Goal: Task Accomplishment & Management: Use online tool/utility

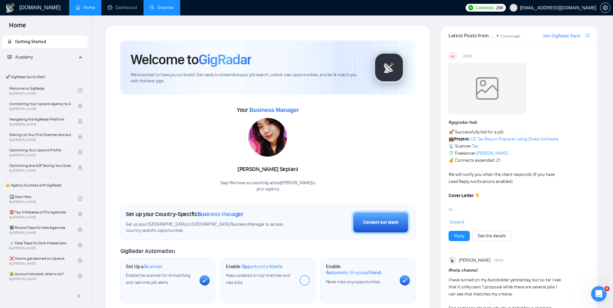
click at [165, 7] on link "Scanner" at bounding box center [162, 7] width 24 height 5
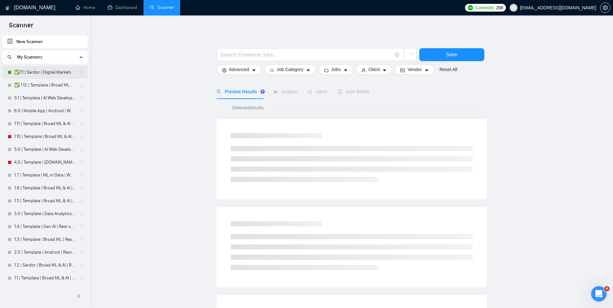
click at [36, 71] on link "✅7.1 | Sardor | Digtial Marketing PPC | Worldwide" at bounding box center [44, 72] width 61 height 13
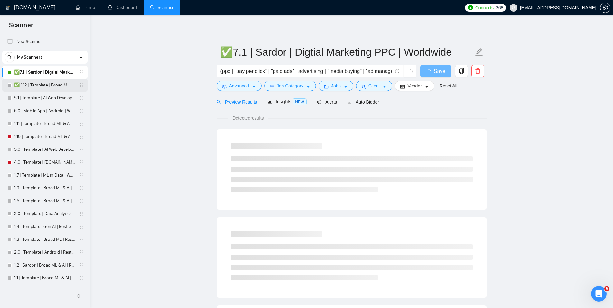
click at [33, 84] on link "✅ 1.12 | Template | Broad ML & AI | Worldwide" at bounding box center [44, 85] width 61 height 13
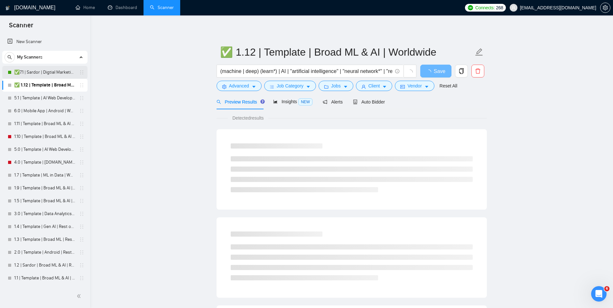
click at [43, 70] on link "✅7.1 | Sardor | Digtial Marketing PPC | Worldwide" at bounding box center [44, 72] width 61 height 13
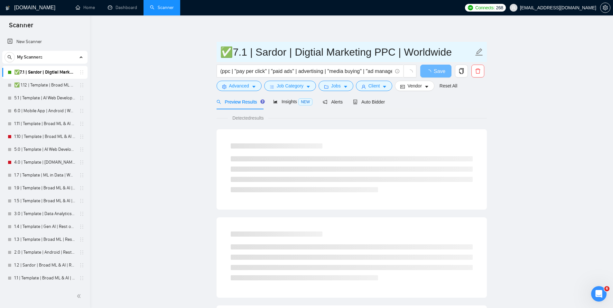
click at [230, 53] on input "✅7.1 | Sardor | Digtial Marketing PPC | Worldwide" at bounding box center [346, 52] width 253 height 16
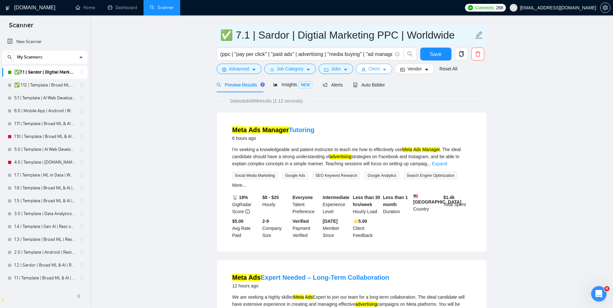
scroll to position [17, 0]
type input "✅ 7.1 | Sardor | Digtial Marketing PPC | Worldwide"
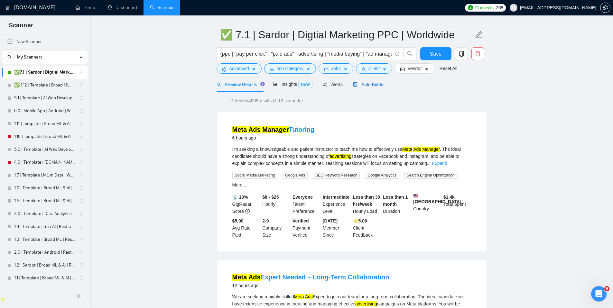
click at [376, 84] on span "Auto Bidder" at bounding box center [369, 84] width 32 height 5
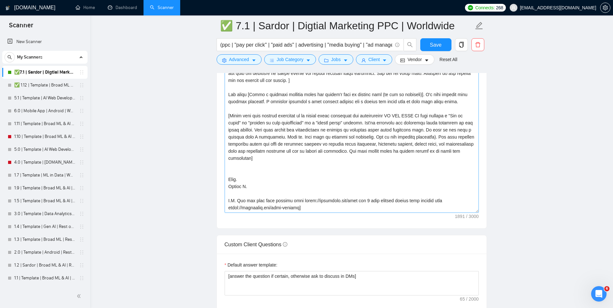
scroll to position [64, 0]
drag, startPoint x: 258, startPoint y: 176, endPoint x: 251, endPoint y: 155, distance: 21.4
click at [251, 155] on textarea "Cover letter template:" at bounding box center [351, 140] width 254 height 145
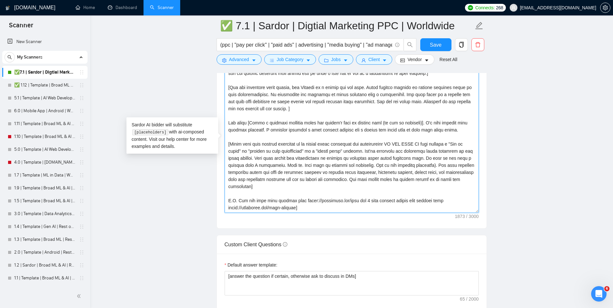
scroll to position [35, 0]
type textarea "[Constraints: Your answers must have high levels of perplexity and burstiness t…"
click at [434, 42] on span "Save" at bounding box center [436, 45] width 12 height 8
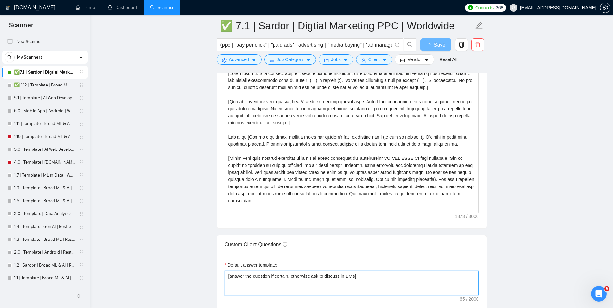
click at [291, 277] on textarea "[answer the question if certain, otherwise ask to discuss in DMs]" at bounding box center [351, 283] width 254 height 24
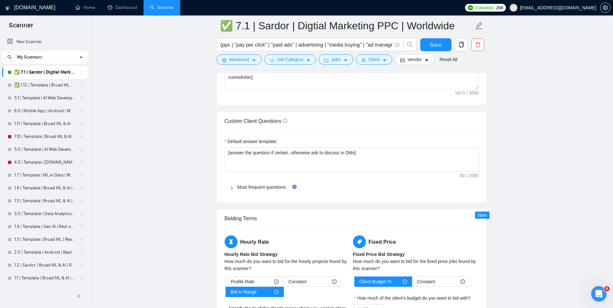
scroll to position [873, 0]
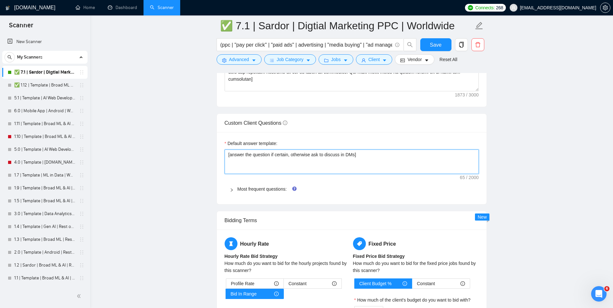
click at [292, 155] on textarea "[answer the question if certain, otherwise ask to discuss in DMs]" at bounding box center [351, 162] width 254 height 24
type textarea "[answer the question if certain , otherwise ask to discuss in DMs]"
type textarea "[answer the question if certain i, otherwise ask to discuss in DMs]"
type textarea "[answer the question if certain in , otherwise ask to discuss in DMs]"
type textarea "[answer the question if certain in a, otherwise ask to discuss in DMs]"
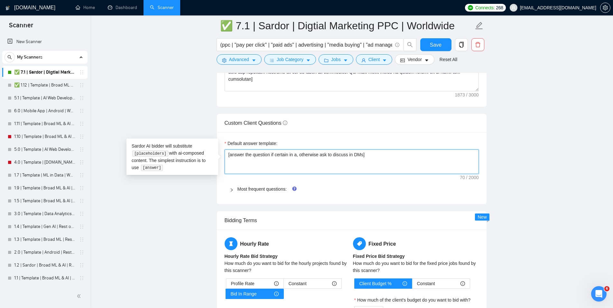
type textarea "[answer the question if certain in a , otherwise ask to discuss in DMs]"
type textarea "[answer the question if certain in a c, otherwise ask to discuss in DMs]"
type textarea "[answer the question if certain in a ca, otherwise ask to discuss in DMs]"
type textarea "[answer the question if certain in a cas, otherwise ask to discuss in DMs]"
type textarea "[answer the question if certain in a casu, otherwise ask to discuss in DMs]"
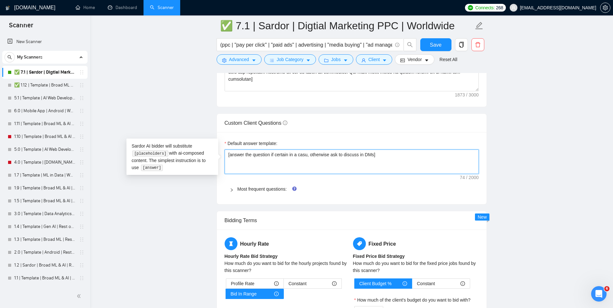
type textarea "[answer the question if certain in a casua, otherwise ask to discuss in DMs]"
type textarea "[answer the question if certain in a casual, otherwise ask to discuss in DMs]"
type textarea "[answer the question if certain in a casual , otherwise ask to discuss in DMs]"
type textarea "[answer the question if certain in a casual c, otherwise ask to discuss in DMs]"
type textarea "[answer the question if certain in a casual co, otherwise ask to discuss in DMs]"
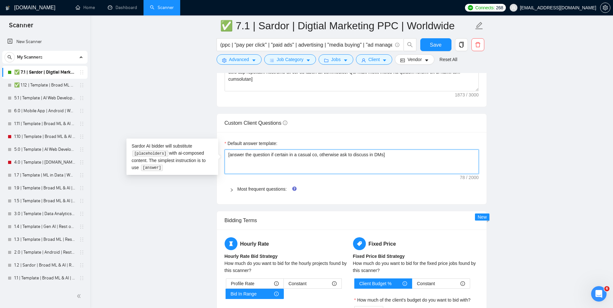
type textarea "[answer the question if certain in a casual con, otherwise ask to discuss in DM…"
type textarea "[answer the question if certain in a casual conf, otherwise ask to discuss in D…"
type textarea "[answer the question if certain in a casual confi, otherwise ask to discuss in …"
type textarea "[answer the question if certain in a casual confid, otherwise ask to discuss in…"
type textarea "[answer the question if certain in a casual confide, otherwise ask to discuss i…"
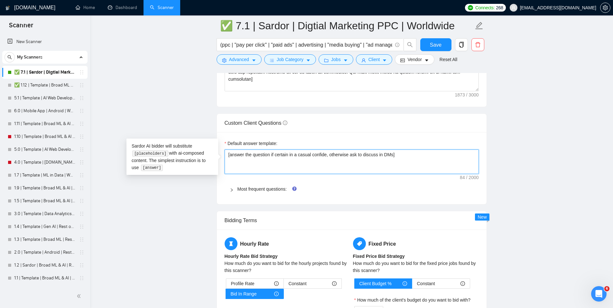
type textarea "[answer the question if certain in a casual confiden, otherwise ask to discuss …"
type textarea "[answer the question if certain in a casual confident, otherwise ask to discuss…"
type textarea "[answer the question if certain in a casual confident , otherwise ask to discus…"
type textarea "[answer the question if certain in a casual confident w, otherwise ask to discu…"
type textarea "[answer the question if certain in a casual confident wa, otherwise ask to disc…"
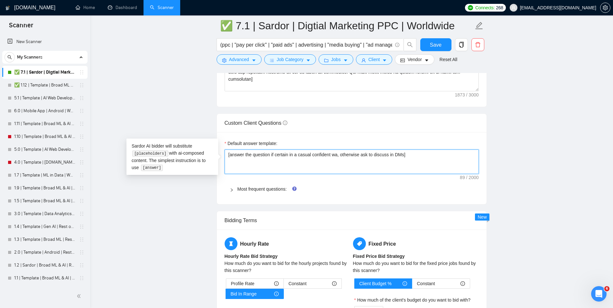
type textarea "[answer the question if certain in a casual confident way, otherwise ask to dis…"
type textarea "[answer the question if certain in a casual confident way , otherwise ask to di…"
type textarea "[answer the question if certain in a casual confident way w, otherwise ask to d…"
type textarea "[answer the question if certain in a casual confident way wi, otherwise ask to …"
type textarea "[answer the question if certain in a casual confident way wih, otherwise ask to…"
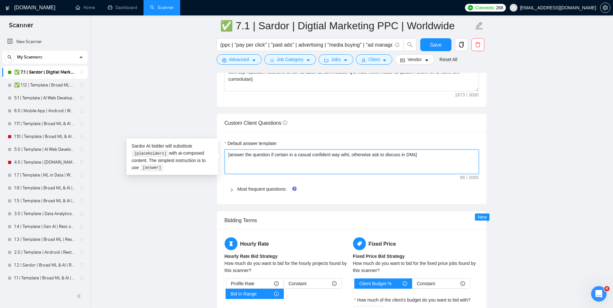
type textarea "[answer the question if certain in a casual confident way wihto, otherwise ask …"
type textarea "[answer the question if certain in a casual confident way wihtou, otherwise ask…"
type textarea "[answer the question if certain in a casual confident way wihtout, otherwise as…"
type textarea "[answer the question if certain in a casual confident way wihtout , otherwise a…"
type textarea "[answer the question if certain in a casual confident way wihtout, otherwise as…"
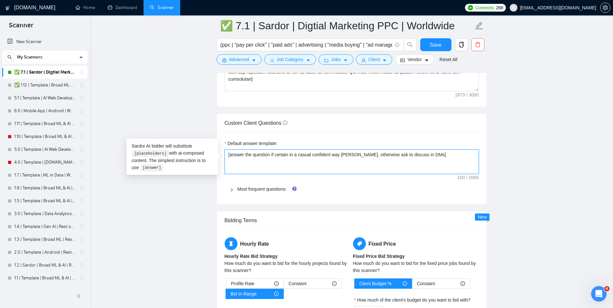
type textarea "[answer the question if certain in a casual confident way wihtou, otherwise ask…"
type textarea "[answer the question if certain in a casual confident way wihto, otherwise ask …"
type textarea "[answer the question if certain in a casual confident way wiht, otherwise ask t…"
type textarea "[answer the question if certain in a casual confident way wih, otherwise ask to…"
type textarea "[answer the question if certain in a casual confident way wi, otherwise ask to …"
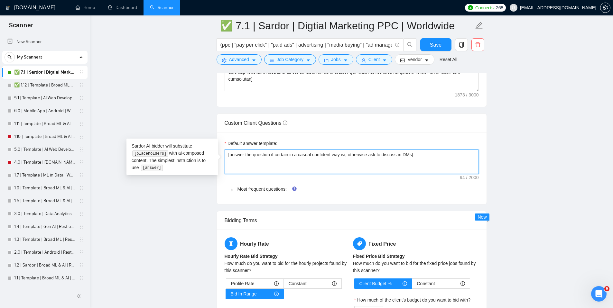
type textarea "[answer the question if certain in a casual confident way wit, otherwise ask to…"
type textarea "[answer the question if certain in a casual confident way with, otherwise ask t…"
type textarea "[answer the question if certain in a casual confident way witho, otherwise ask …"
type textarea "[answer the question if certain in a casual confident way withou, otherwise ask…"
type textarea "[answer the question if certain in a casual confident way without, otherwise as…"
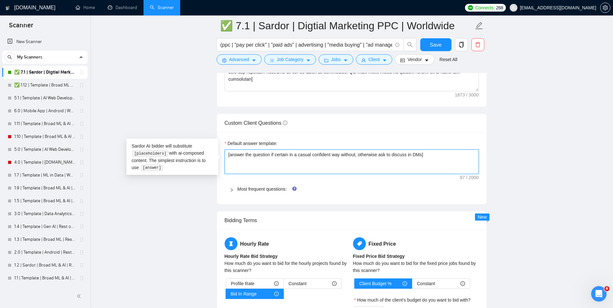
type textarea "[answer the question if certain in a casual confident way without , otherwise a…"
type textarea "[answer the question if certain in a casual confident way without us, otherwise…"
type textarea "[answer the question if certain in a casual confident way without usi, otherwis…"
type textarea "[answer the question if certain in a casual confident way without usin, otherwi…"
type textarea "[answer the question if certain in a casual confident way without using, otherw…"
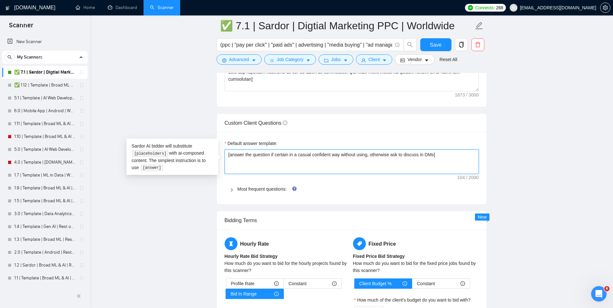
type textarea "[answer the question if certain in a casual confident way without using , other…"
type textarea "[answer the question if certain in a casual confident way without using t, othe…"
type textarea "[answer the question if certain in a casual confident way without using to, oth…"
type textarea "[answer the question if certain in a casual confident way without using too, ot…"
type textarea "[answer the question if certain in a casual confident way without using too , o…"
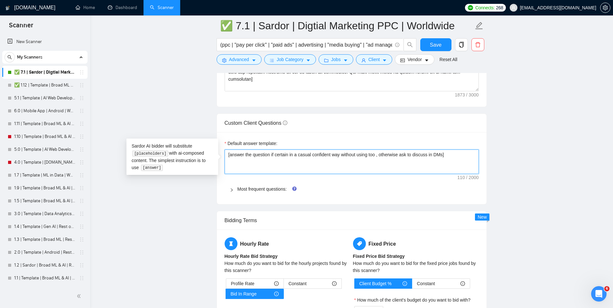
type textarea "[answer the question if certain in a casual confident way without using too m, …"
type textarea "[answer the question if certain in a casual confident way without using too mu,…"
type textarea "[answer the question if certain in a casual confident way without using too muc…"
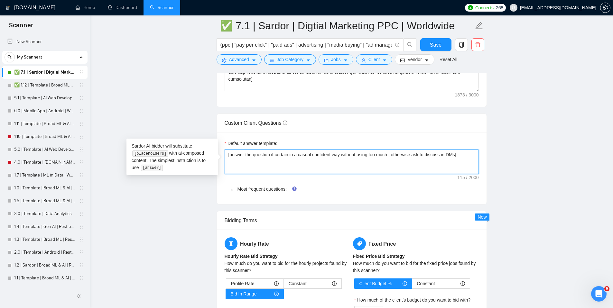
type textarea "[answer the question if certain in a casual confident way without using too muc…"
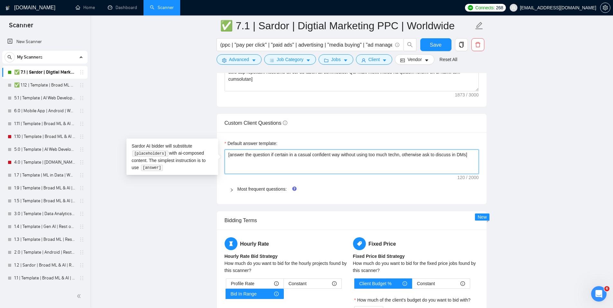
type textarea "[answer the question if certain in a casual confident way without using too muc…"
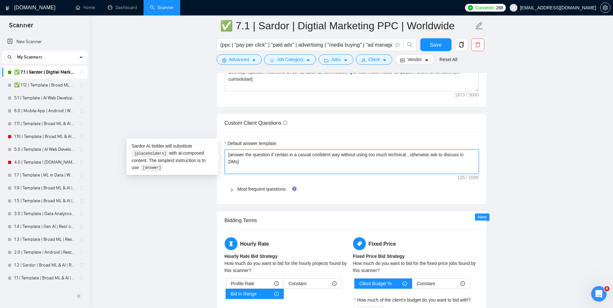
type textarea "[answer the question if certain in a casual confident way without using too muc…"
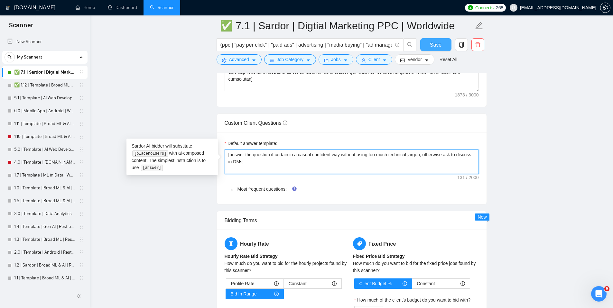
type textarea "[answer the question if certain in a casual confident way without using too muc…"
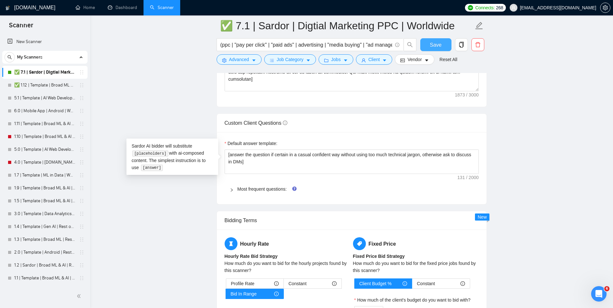
click at [439, 47] on span "Save" at bounding box center [436, 45] width 12 height 8
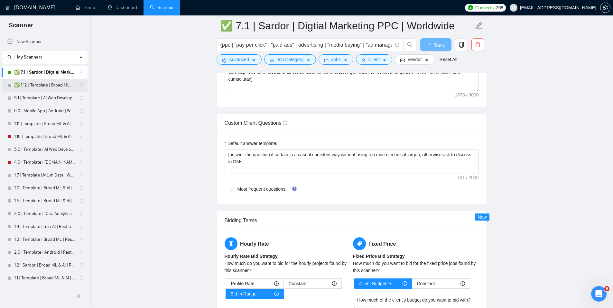
click at [41, 83] on link "✅ 1.12 | Template | Broad ML & AI | Worldwide" at bounding box center [44, 85] width 61 height 13
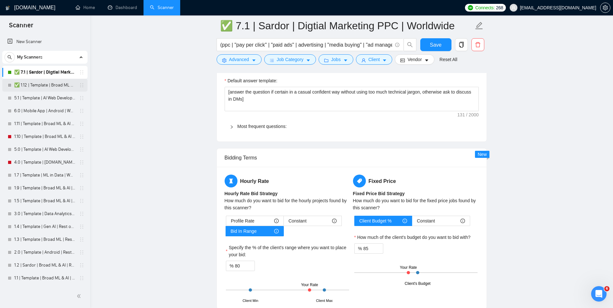
click at [44, 87] on link "✅ 1.12 | Template | Broad ML & AI | Worldwide" at bounding box center [44, 85] width 61 height 13
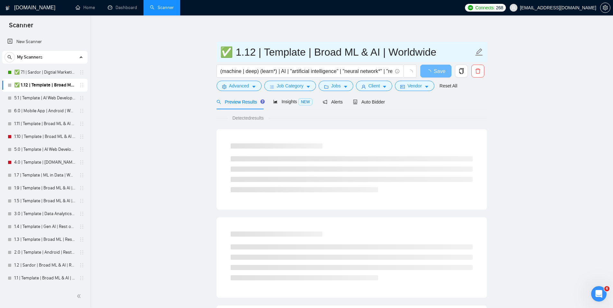
drag, startPoint x: 234, startPoint y: 53, endPoint x: 208, endPoint y: 53, distance: 25.7
click at [208, 53] on main "✅ 1.12 | Template | Broad ML & AI | Worldwide (machine | deep) (learn*) | AI | …" at bounding box center [351, 294] width 502 height 536
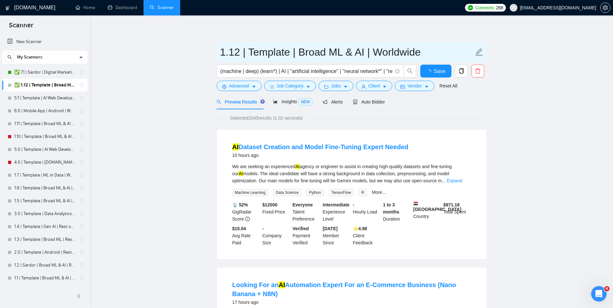
type input "1.12 | Template | Broad ML & AI | Worldwide"
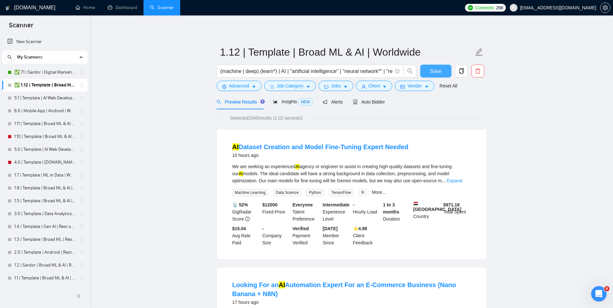
click at [437, 73] on span "Save" at bounding box center [436, 71] width 12 height 8
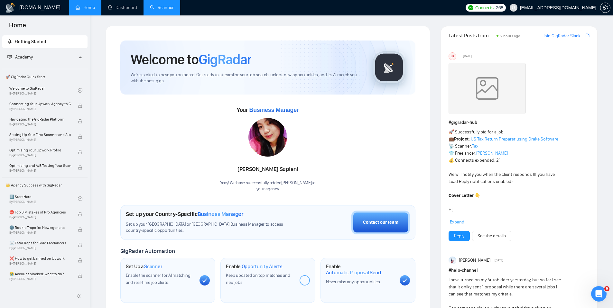
click at [172, 6] on link "Scanner" at bounding box center [162, 7] width 24 height 5
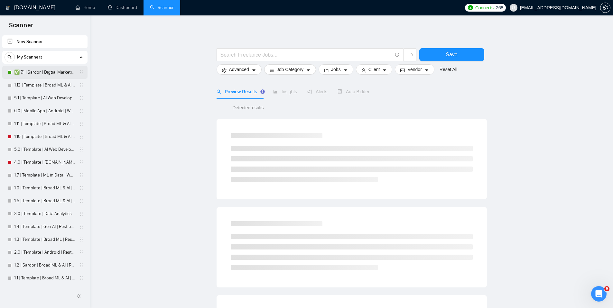
click at [45, 70] on link "✅ 7.1 | Sardor | Digtial Marketing PPC | Worldwide" at bounding box center [44, 72] width 61 height 13
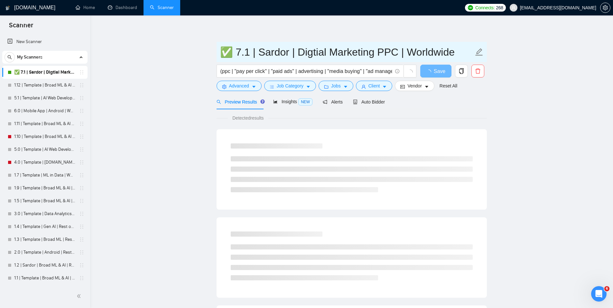
drag, startPoint x: 233, startPoint y: 53, endPoint x: 216, endPoint y: 51, distance: 17.1
click at [216, 51] on div "✅ 7.1 | Sardor | Digtial Marketing PPC | Worldwide" at bounding box center [351, 52] width 270 height 20
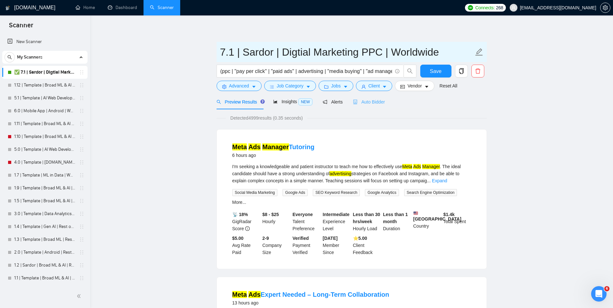
type input "7.1 | Sardor | Digtial Marketing PPC | Worldwide"
click at [369, 102] on span "Auto Bidder" at bounding box center [369, 101] width 32 height 5
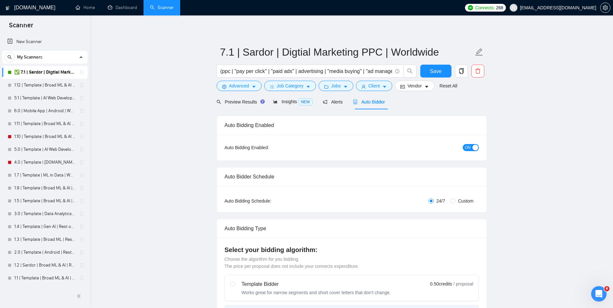
click at [473, 148] on div "button" at bounding box center [475, 148] width 6 height 6
click at [435, 73] on span "Save" at bounding box center [436, 71] width 12 height 8
click at [26, 85] on link "1.12 | Template | Broad ML & AI | Worldwide" at bounding box center [44, 85] width 61 height 13
click at [25, 84] on link "1.12 | Template | Broad ML & AI | Worldwide" at bounding box center [44, 85] width 61 height 13
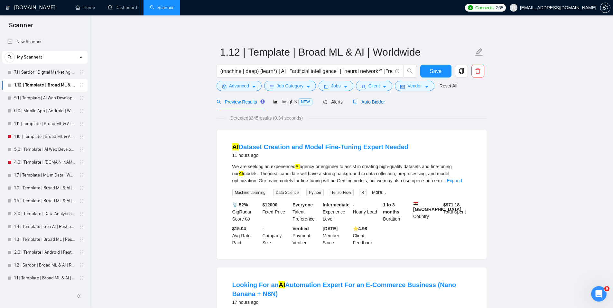
click at [365, 102] on span "Auto Bidder" at bounding box center [369, 101] width 32 height 5
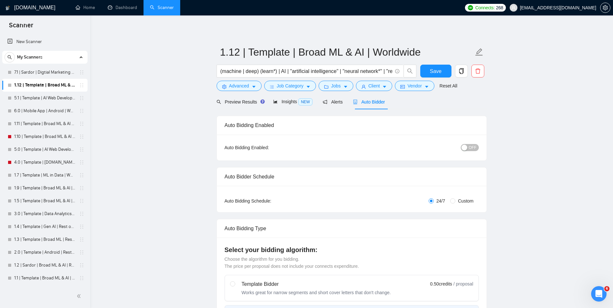
click at [471, 147] on span "OFF" at bounding box center [472, 147] width 8 height 7
click at [434, 71] on span "Save" at bounding box center [436, 71] width 12 height 8
click at [301, 105] on span "NEW" at bounding box center [305, 101] width 14 height 7
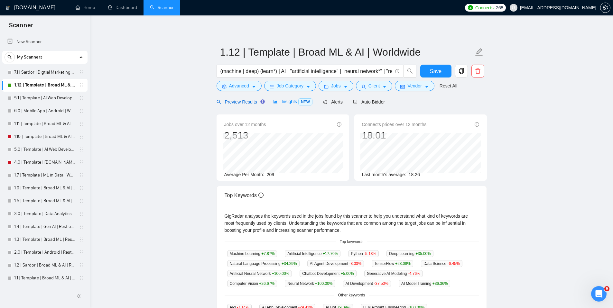
click at [237, 102] on span "Preview Results" at bounding box center [239, 101] width 46 height 5
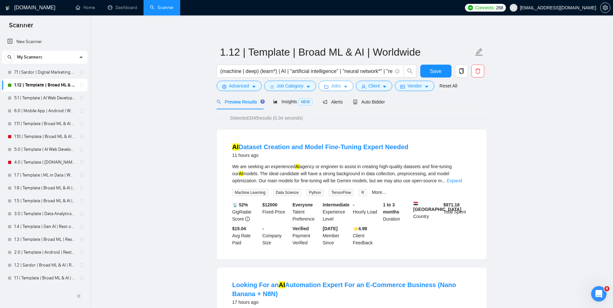
click at [340, 86] on span "Jobs" at bounding box center [336, 85] width 10 height 7
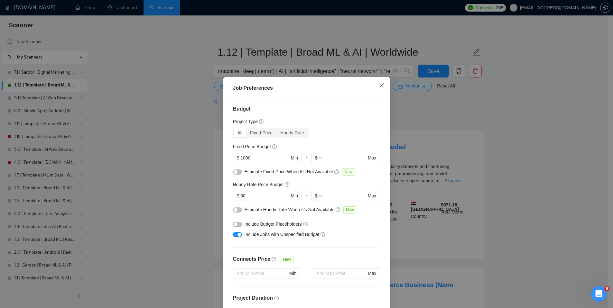
click at [379, 83] on icon "close" at bounding box center [381, 85] width 5 height 5
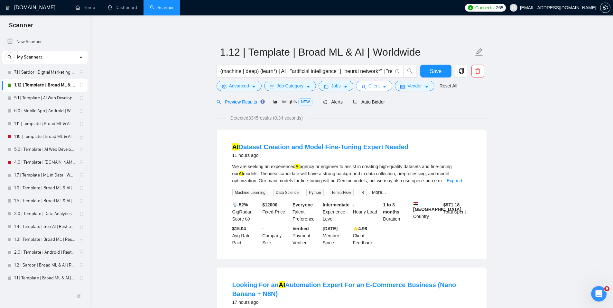
click at [366, 85] on icon "user" at bounding box center [363, 87] width 5 height 5
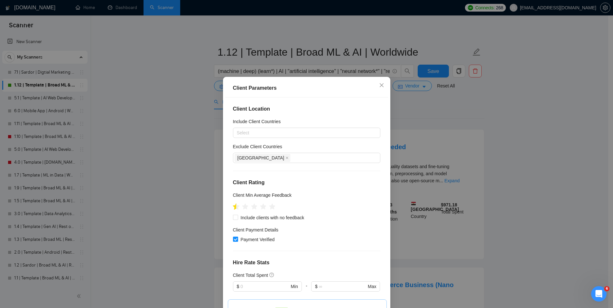
click at [233, 209] on icon "star" at bounding box center [235, 206] width 7 height 6
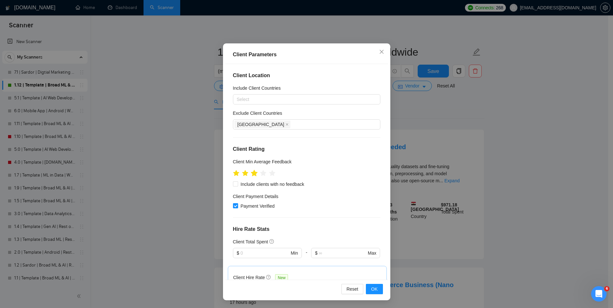
click at [252, 175] on icon "star" at bounding box center [253, 173] width 7 height 6
click at [371, 290] on span "OK" at bounding box center [374, 289] width 6 height 7
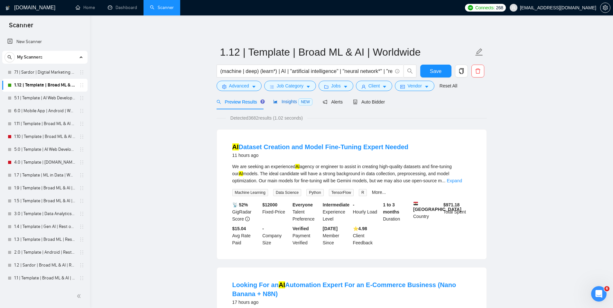
click at [283, 99] on span "Insights NEW" at bounding box center [292, 101] width 39 height 5
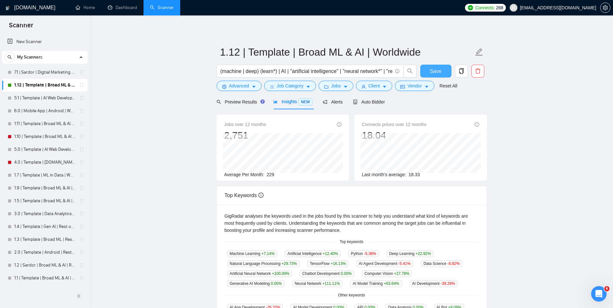
click at [435, 70] on span "Save" at bounding box center [436, 71] width 12 height 8
click at [340, 102] on span "Alerts" at bounding box center [332, 101] width 20 height 5
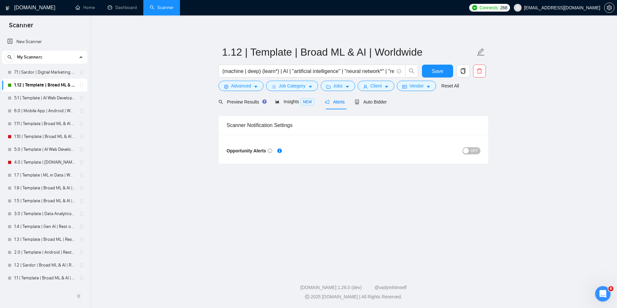
click at [472, 151] on span "OFF" at bounding box center [475, 150] width 8 height 7
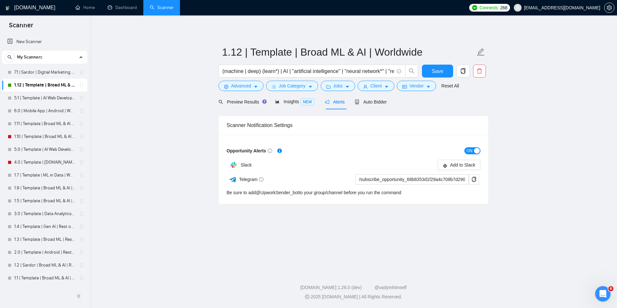
click at [467, 150] on span "ON" at bounding box center [470, 150] width 6 height 7
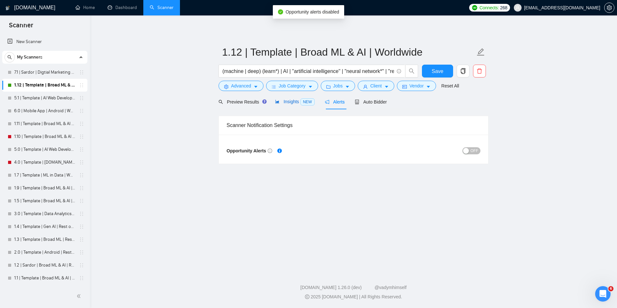
click at [290, 102] on span "Insights NEW" at bounding box center [294, 101] width 39 height 5
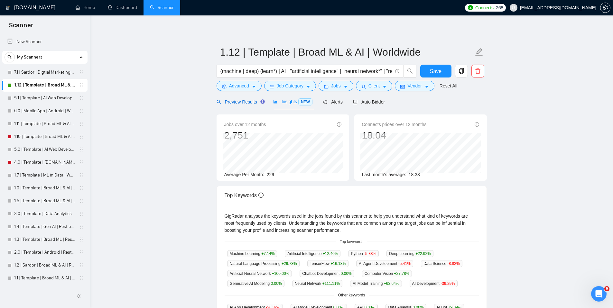
click at [251, 105] on div "Preview Results" at bounding box center [239, 101] width 46 height 7
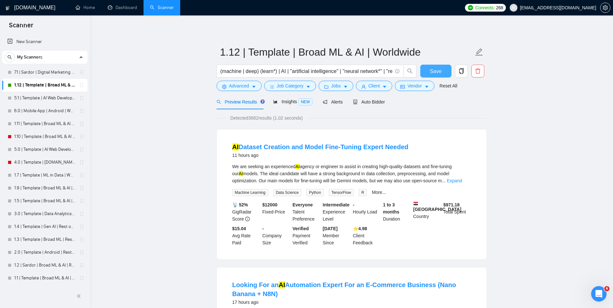
click at [436, 68] on span "Save" at bounding box center [436, 71] width 12 height 8
click at [425, 84] on button "Vendor" at bounding box center [414, 86] width 39 height 10
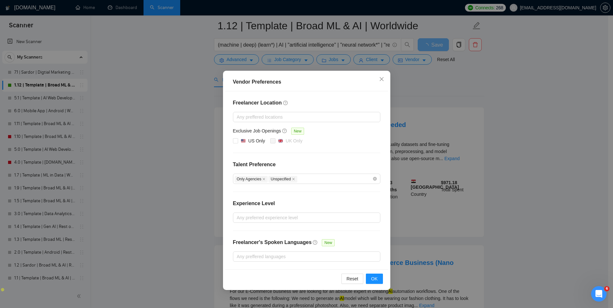
scroll to position [40, 0]
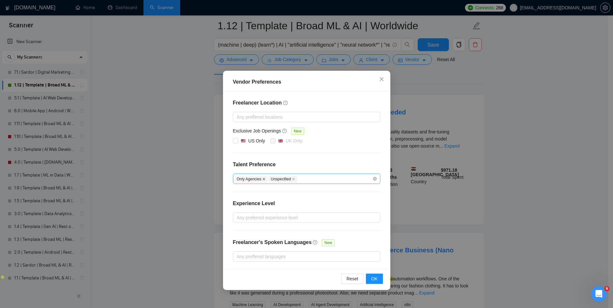
click at [265, 179] on icon "close" at bounding box center [263, 179] width 3 height 3
click at [261, 180] on icon "close" at bounding box center [259, 178] width 3 height 3
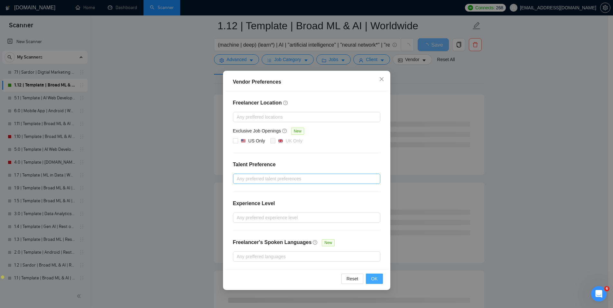
click at [373, 282] on span "OK" at bounding box center [374, 278] width 6 height 7
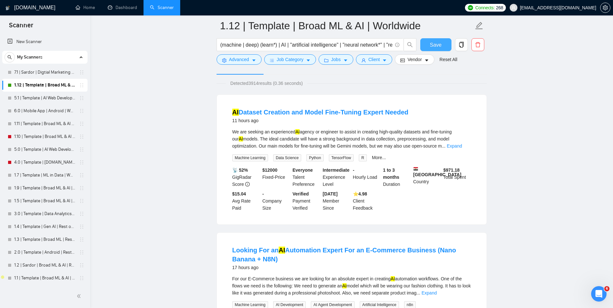
click at [435, 48] on span "Save" at bounding box center [436, 45] width 12 height 8
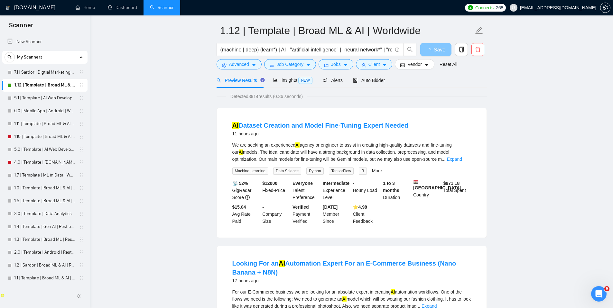
scroll to position [0, 0]
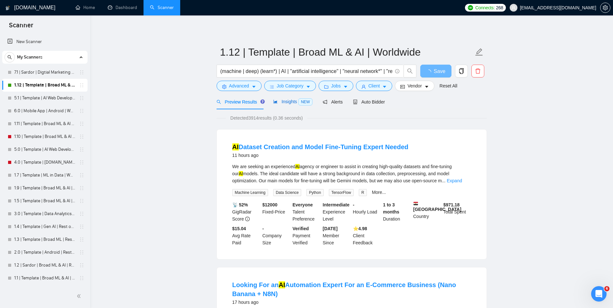
click at [297, 103] on span "Insights NEW" at bounding box center [292, 101] width 39 height 5
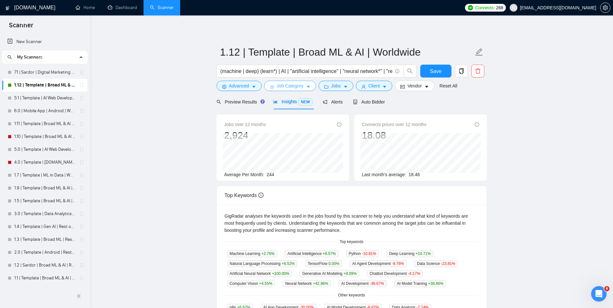
click at [293, 90] on button "Job Category" at bounding box center [290, 86] width 52 height 10
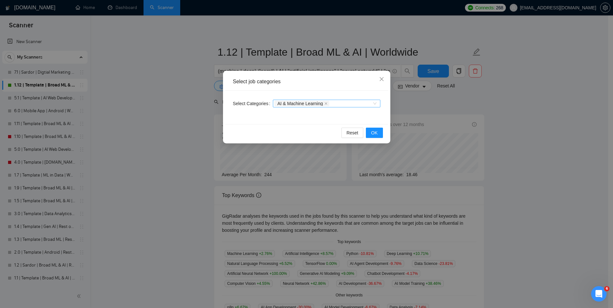
click at [356, 105] on div "AI & Machine Learning" at bounding box center [323, 103] width 98 height 6
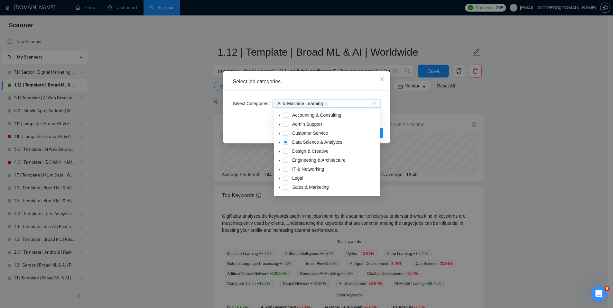
click at [279, 142] on icon "caret-down" at bounding box center [278, 143] width 1 height 2
click at [294, 150] on span at bounding box center [293, 151] width 5 height 5
click at [285, 142] on span at bounding box center [285, 142] width 5 height 5
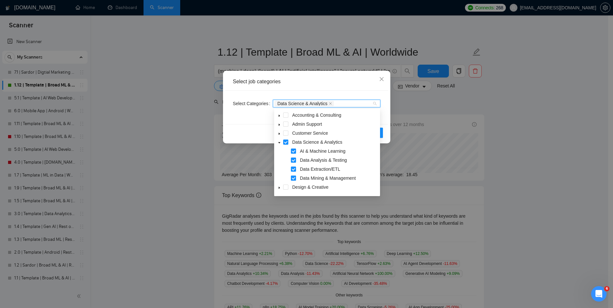
click at [293, 178] on span at bounding box center [293, 178] width 5 height 5
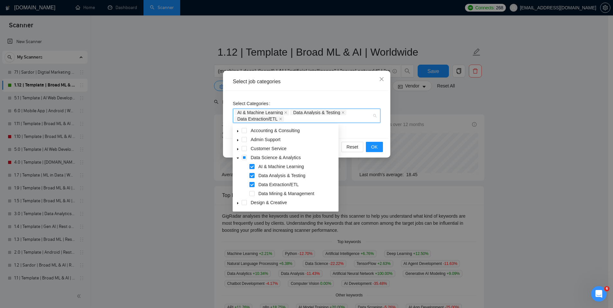
click at [252, 185] on span at bounding box center [251, 184] width 5 height 5
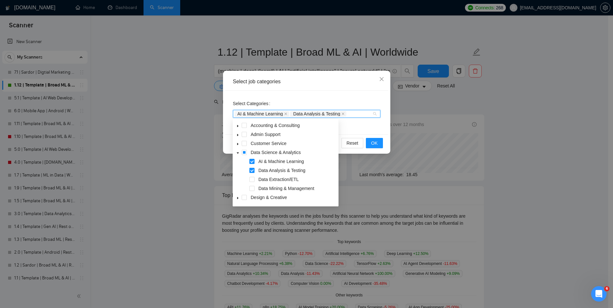
click at [253, 170] on span at bounding box center [251, 170] width 5 height 5
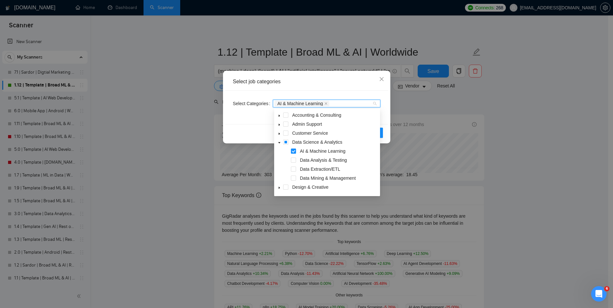
click at [245, 135] on div "Reset OK" at bounding box center [306, 132] width 163 height 17
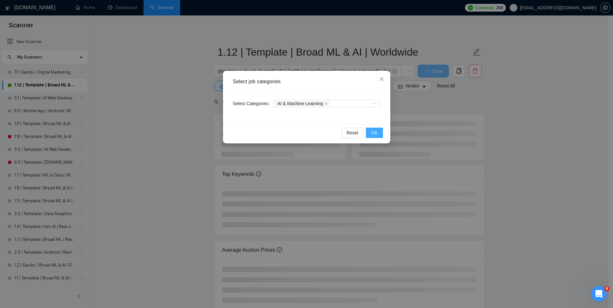
click at [373, 132] on span "OK" at bounding box center [374, 132] width 6 height 7
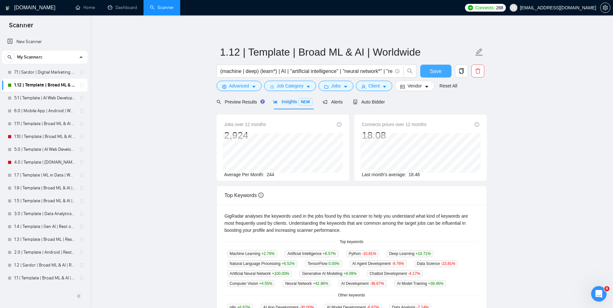
click at [436, 71] on span "Save" at bounding box center [436, 71] width 12 height 8
click at [462, 72] on icon "copy" at bounding box center [460, 71] width 5 height 6
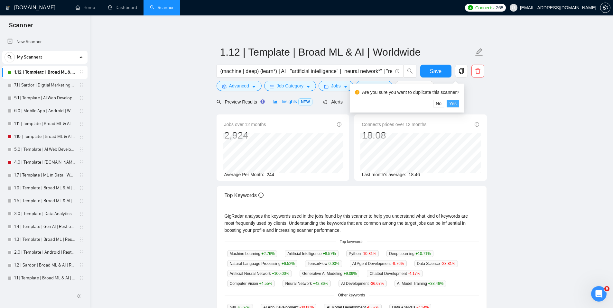
click at [456, 104] on span "Yes" at bounding box center [452, 103] width 7 height 7
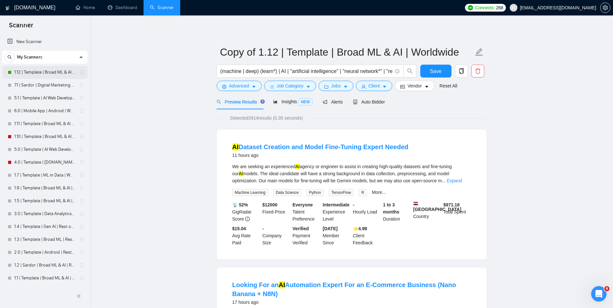
click at [44, 76] on link "1.12 | Template | Broad ML & AI | Worldwide" at bounding box center [44, 72] width 61 height 13
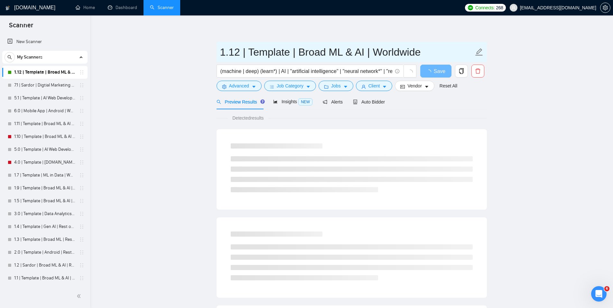
click at [316, 52] on input "1.12 | Template | Broad ML & AI | Worldwide" at bounding box center [346, 52] width 253 height 16
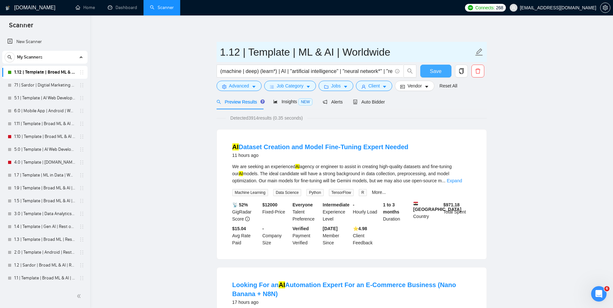
type input "1.12 | Template | ML & AI | Worldwide"
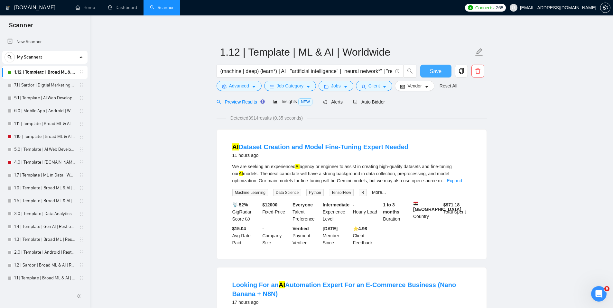
click at [433, 72] on span "Save" at bounding box center [436, 71] width 12 height 8
click at [423, 68] on button "Save" at bounding box center [435, 71] width 31 height 13
click at [295, 101] on span "Insights NEW" at bounding box center [292, 101] width 39 height 5
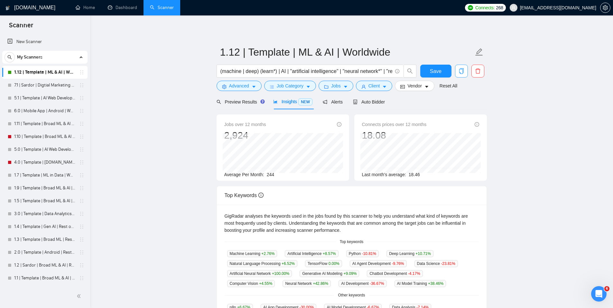
click at [463, 72] on icon "copy" at bounding box center [461, 71] width 6 height 6
click at [456, 103] on span "Yes" at bounding box center [452, 103] width 7 height 7
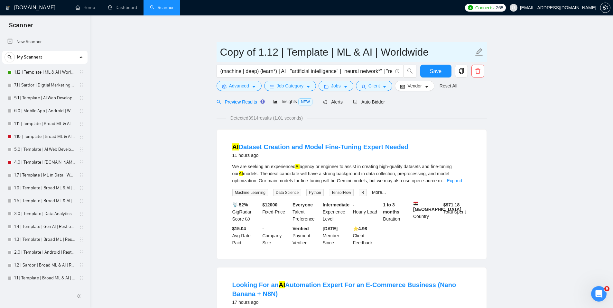
drag, startPoint x: 279, startPoint y: 53, endPoint x: 259, endPoint y: 54, distance: 19.6
click at [259, 54] on input "Copy of 1.12 | Template | ML & AI | Worldwide" at bounding box center [346, 52] width 253 height 16
drag, startPoint x: 258, startPoint y: 53, endPoint x: 204, endPoint y: 49, distance: 53.8
click at [291, 53] on input "3.1 | Template | ML & AI | Worldwide" at bounding box center [346, 52] width 253 height 16
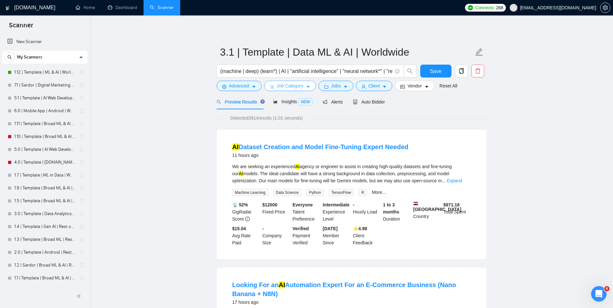
click at [313, 87] on button "Job Category" at bounding box center [290, 86] width 52 height 10
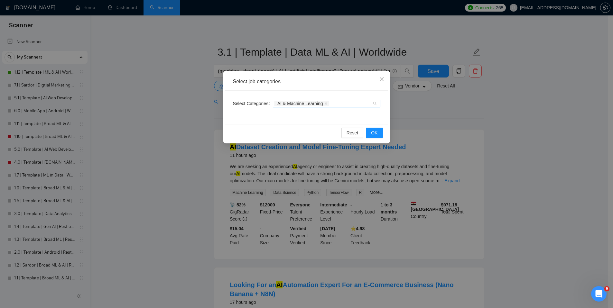
click at [325, 100] on div "AI & Machine Learning" at bounding box center [302, 103] width 56 height 6
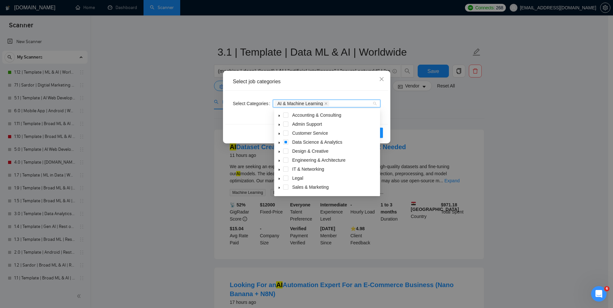
click at [279, 142] on icon "caret-down" at bounding box center [278, 143] width 1 height 2
click at [291, 160] on span at bounding box center [293, 160] width 5 height 5
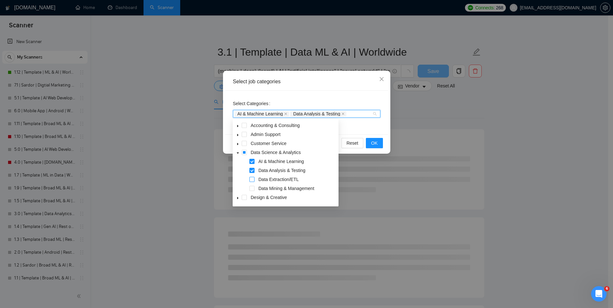
click at [251, 179] on span at bounding box center [251, 179] width 5 height 5
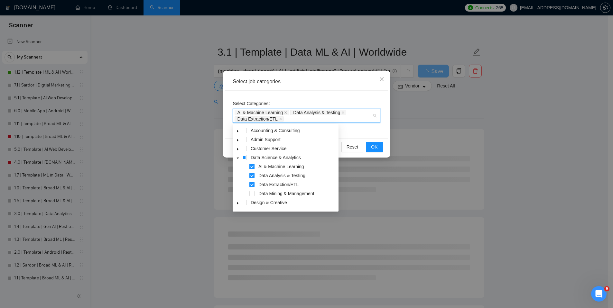
click at [251, 165] on span at bounding box center [251, 166] width 5 height 5
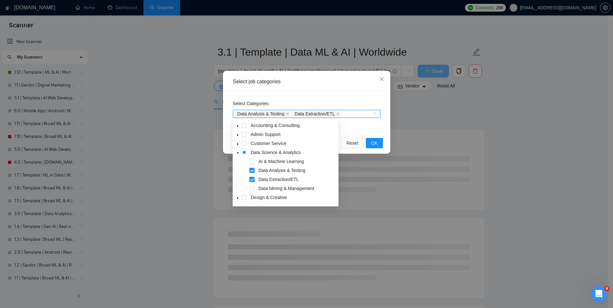
click at [251, 180] on span at bounding box center [251, 179] width 5 height 5
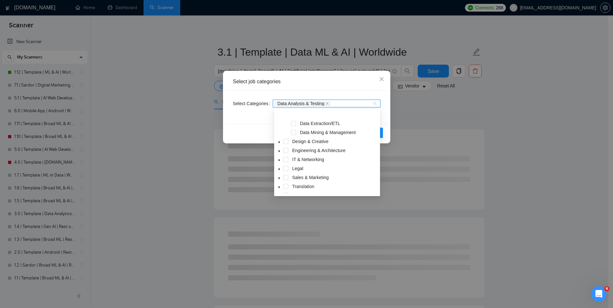
scroll to position [62, 0]
click at [280, 180] on icon "caret-down" at bounding box center [278, 179] width 3 height 3
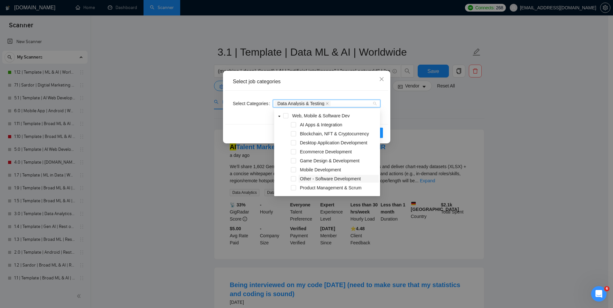
scroll to position [76, 0]
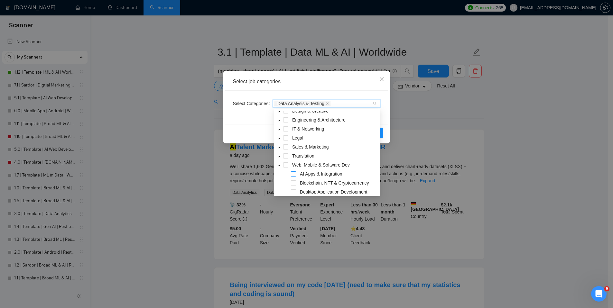
click at [294, 173] on span at bounding box center [293, 173] width 5 height 5
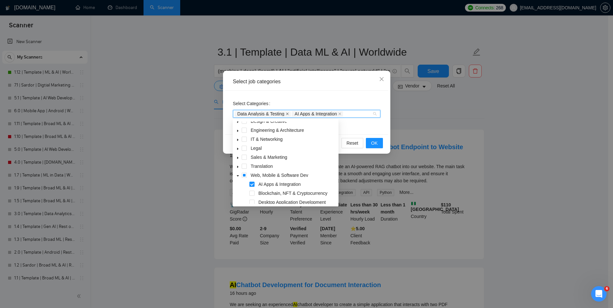
click at [288, 114] on icon "close" at bounding box center [287, 113] width 3 height 3
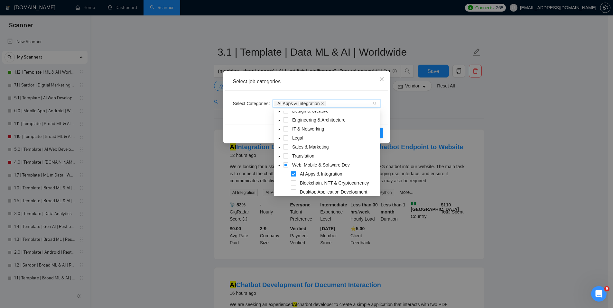
click at [258, 118] on div "Select Categories AI Apps & Integration" at bounding box center [306, 107] width 163 height 33
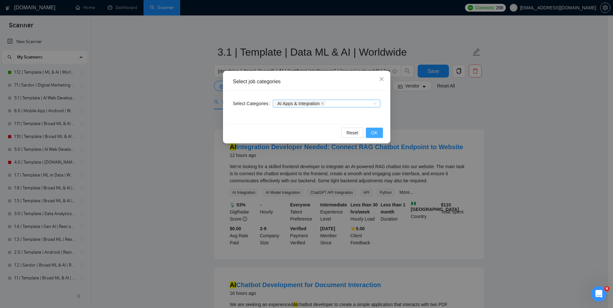
click at [378, 132] on button "OK" at bounding box center [374, 133] width 17 height 10
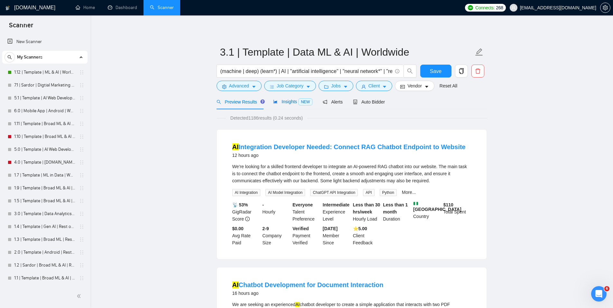
click at [283, 101] on span "Insights NEW" at bounding box center [292, 101] width 39 height 5
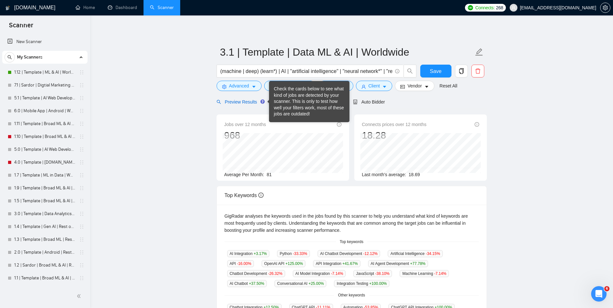
click at [251, 103] on span "Preview Results" at bounding box center [239, 101] width 46 height 5
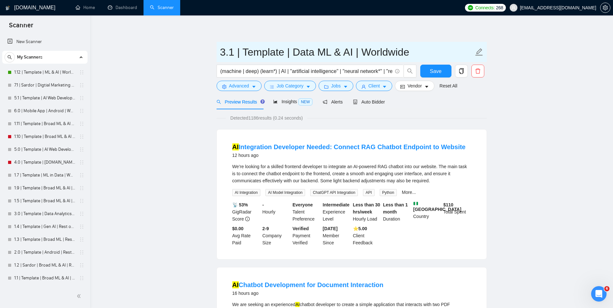
drag, startPoint x: 226, startPoint y: 52, endPoint x: 220, endPoint y: 52, distance: 6.1
click at [220, 52] on input "3.1 | Template | Data ML & AI | Worldwide" at bounding box center [346, 52] width 253 height 16
drag, startPoint x: 350, startPoint y: 53, endPoint x: 293, endPoint y: 54, distance: 56.6
click at [293, 54] on input "5.1 | Template | Data ML & AI | Worldwide" at bounding box center [346, 52] width 253 height 16
type input "5.1 | Template | AI Integration | Worldwide"
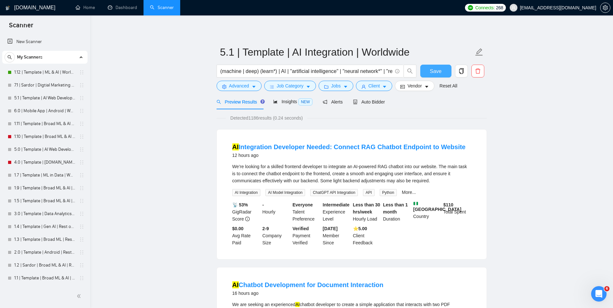
click at [443, 72] on button "Save" at bounding box center [435, 71] width 31 height 13
click at [377, 103] on span "Auto Bidder" at bounding box center [369, 101] width 32 height 5
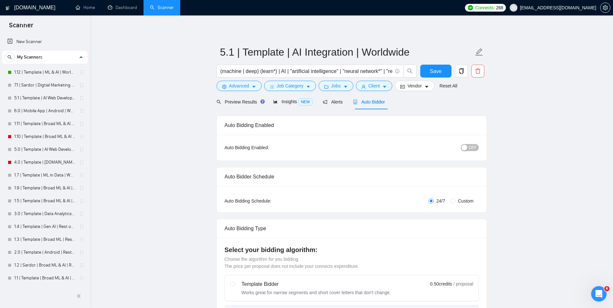
click at [471, 148] on span "OFF" at bounding box center [472, 147] width 8 height 7
click at [280, 106] on div "Insights NEW" at bounding box center [292, 101] width 39 height 15
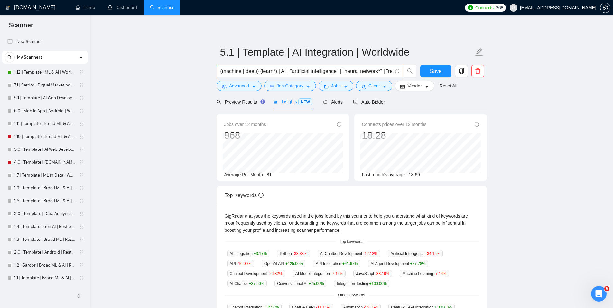
click at [325, 71] on input "(machine | deep) (learn*) | AI | "artificial intelligence" | "neural network*" …" at bounding box center [306, 71] width 172 height 8
drag, startPoint x: 281, startPoint y: 71, endPoint x: 208, endPoint y: 69, distance: 72.7
click at [208, 69] on main "5.1 | Template | AI Integration | Worldwide (machine | deep) (learn*) | AI | "a…" at bounding box center [351, 246] width 502 height 441
drag, startPoint x: 336, startPoint y: 71, endPoint x: 231, endPoint y: 71, distance: 105.8
click at [231, 71] on input "AI | "artificial intelligence" | "neural network*" | "reinforcement learning" |…" at bounding box center [306, 71] width 172 height 8
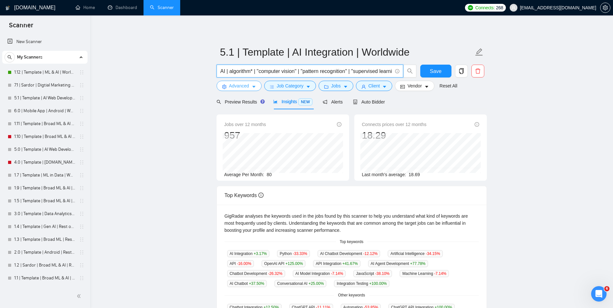
type input "AI | algorithm* | "computer vision" | "pattern recognition" | "supervised learn…"
click at [246, 86] on span "Advanced" at bounding box center [239, 85] width 20 height 7
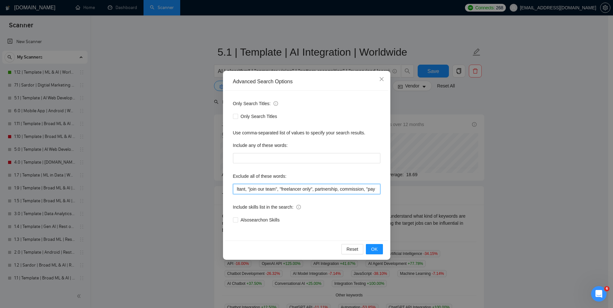
scroll to position [0, 170]
drag, startPoint x: 283, startPoint y: 190, endPoint x: 394, endPoint y: 190, distance: 110.6
click at [394, 190] on div "Advanced Search Options Only Search Titles: Only Search Titles Use comma-separa…" at bounding box center [306, 154] width 613 height 308
click at [349, 210] on div "Include skills list in the search:" at bounding box center [306, 208] width 147 height 13
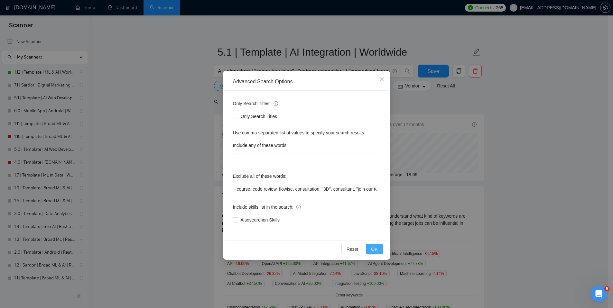
click at [374, 249] on span "OK" at bounding box center [374, 249] width 6 height 7
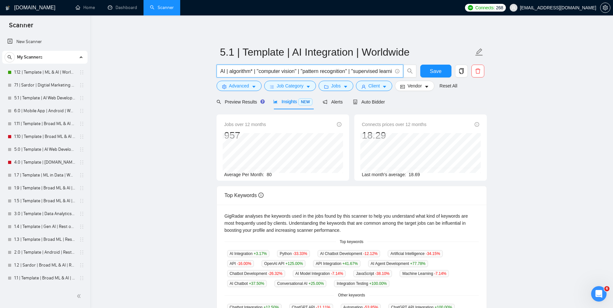
click at [285, 72] on input "AI | algorithm* | "computer vision" | "pattern recognition" | "supervised learn…" at bounding box center [306, 71] width 172 height 8
click at [159, 93] on main "5.1 | Template | AI Integration | Worldwide Save Advanced Job Category Jobs Cli…" at bounding box center [351, 246] width 502 height 441
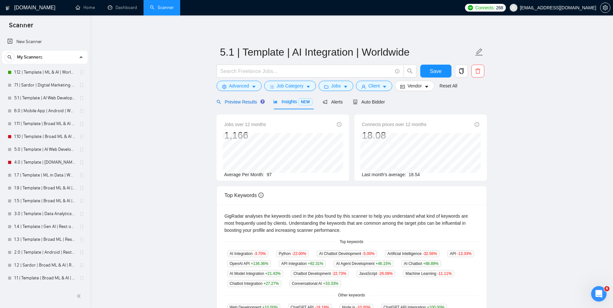
click at [237, 101] on span "Preview Results" at bounding box center [239, 101] width 46 height 5
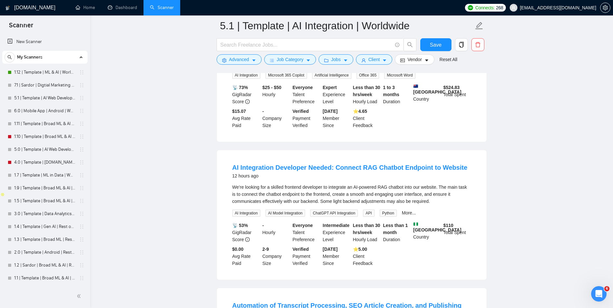
scroll to position [396, 0]
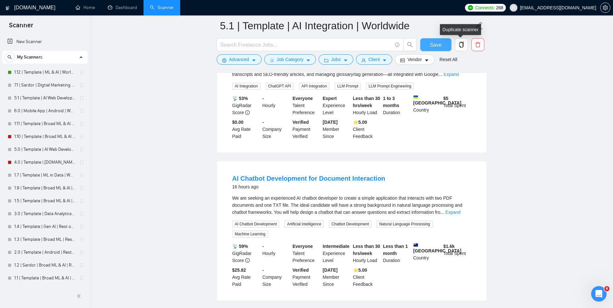
click at [440, 46] on span "Save" at bounding box center [436, 45] width 12 height 8
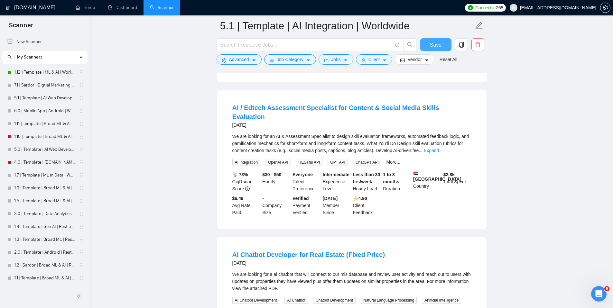
scroll to position [858, 0]
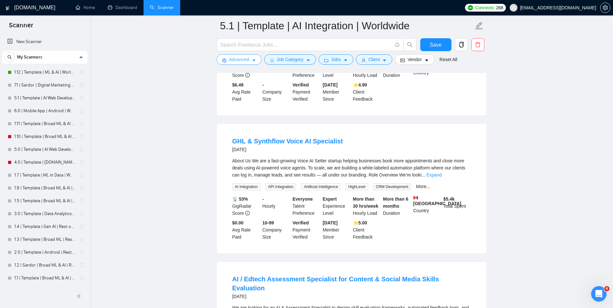
click at [236, 59] on span "Advanced" at bounding box center [239, 59] width 20 height 7
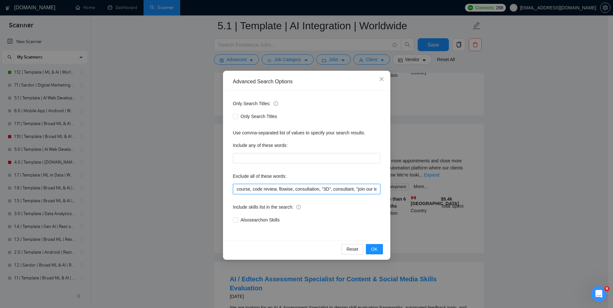
click at [266, 189] on input "course, code review, flowise, consultation, "3D", consultant, "join our team", …" at bounding box center [306, 189] width 147 height 10
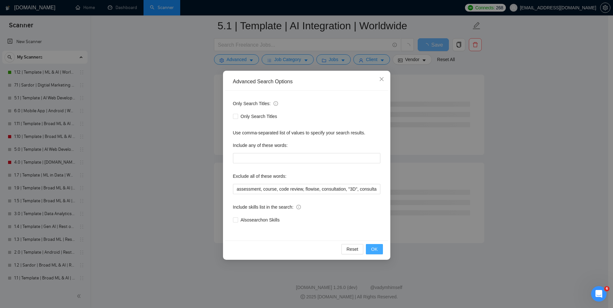
click at [374, 250] on span "OK" at bounding box center [374, 249] width 6 height 7
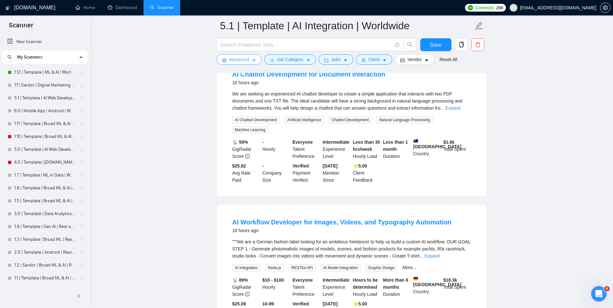
scroll to position [0, 0]
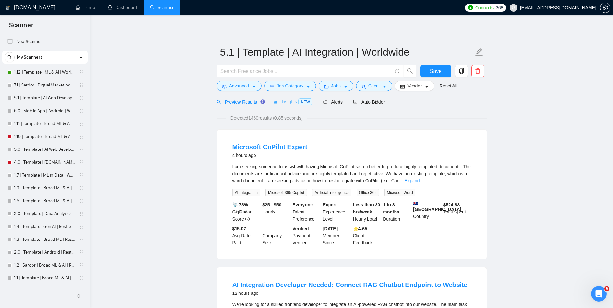
click at [282, 106] on div "Insights NEW" at bounding box center [292, 101] width 39 height 15
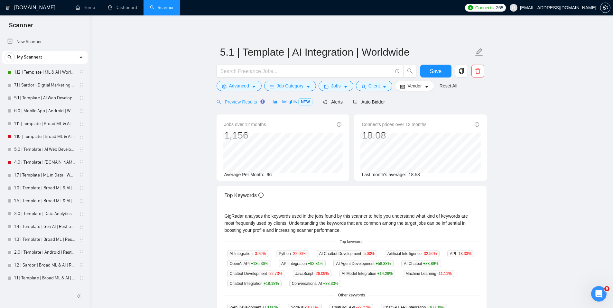
click at [245, 106] on div "Preview Results" at bounding box center [239, 101] width 46 height 15
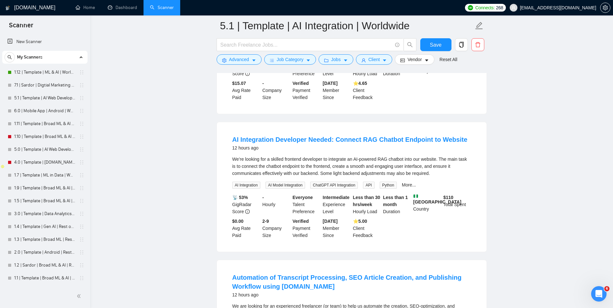
scroll to position [7, 0]
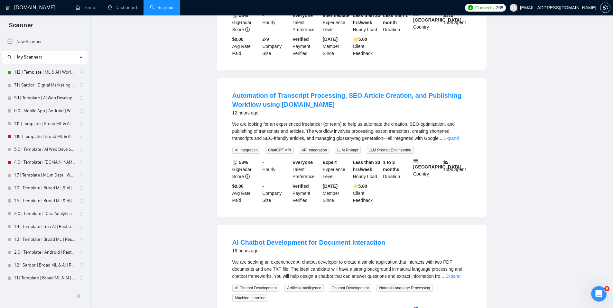
scroll to position [0, 0]
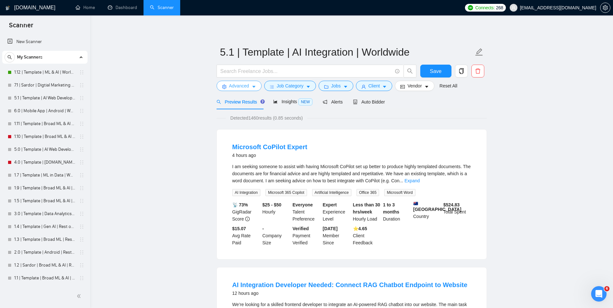
click at [249, 87] on span "Advanced" at bounding box center [239, 85] width 20 height 7
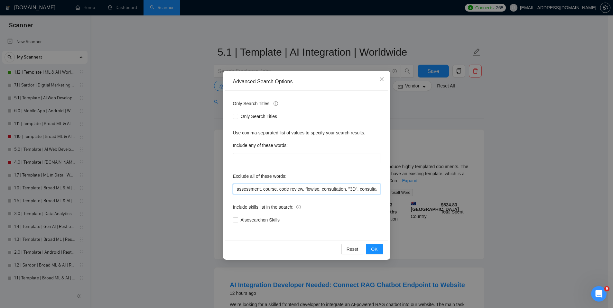
click at [247, 190] on input "assessment, course, code review, flowise, consultation, "3D", consultant, "join…" at bounding box center [306, 189] width 147 height 10
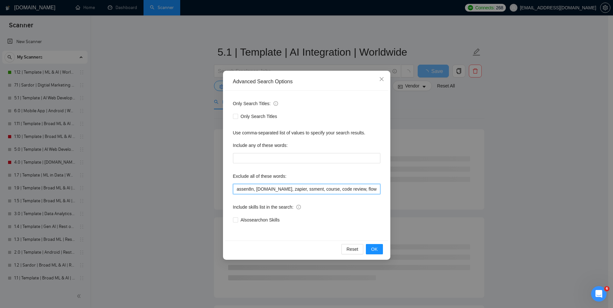
drag, startPoint x: 245, startPoint y: 190, endPoint x: 230, endPoint y: 189, distance: 14.8
click at [230, 189] on div "Only Search Titles: Only Search Titles Use comma-separated list of values to sp…" at bounding box center [306, 166] width 163 height 150
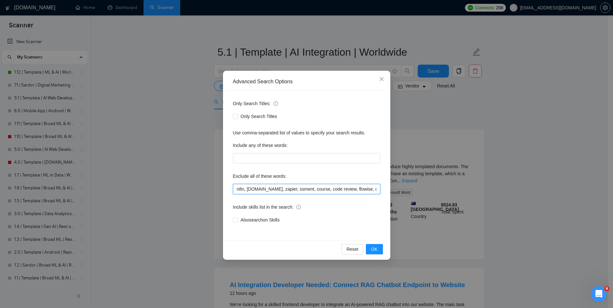
click at [285, 189] on input "n8n, [DOMAIN_NAME], zapier, ssment, course, code review, flowise, consultation,…" at bounding box center [306, 189] width 147 height 10
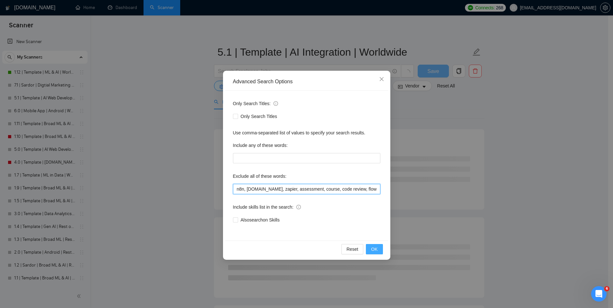
type input "n8n, [DOMAIN_NAME], zapier, assessment, course, code review, flowise, consultat…"
click at [374, 249] on span "OK" at bounding box center [374, 249] width 6 height 7
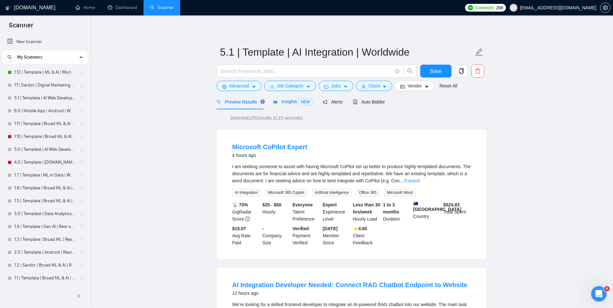
click at [285, 102] on span "Insights NEW" at bounding box center [292, 101] width 39 height 5
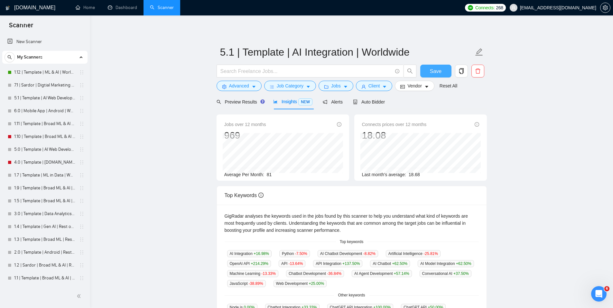
click at [436, 66] on button "Save" at bounding box center [435, 71] width 31 height 13
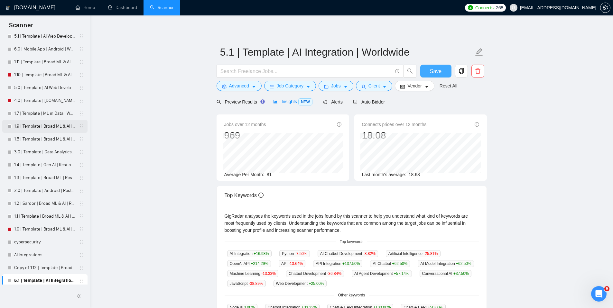
scroll to position [64, 0]
click at [385, 98] on div "Auto Bidder" at bounding box center [369, 101] width 32 height 7
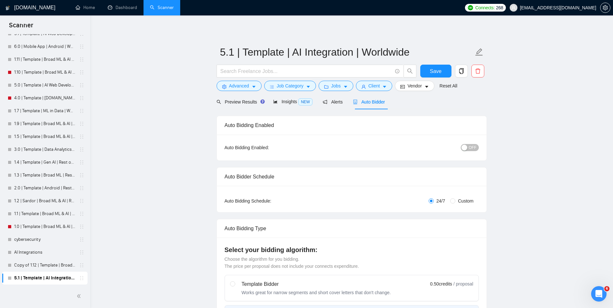
click at [467, 149] on button "OFF" at bounding box center [469, 147] width 18 height 7
click at [434, 72] on div "Reset all filters" at bounding box center [451, 73] width 35 height 11
click at [422, 72] on button "Save" at bounding box center [435, 71] width 31 height 13
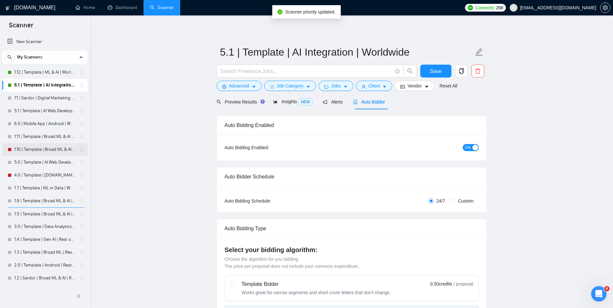
click at [43, 147] on link "1.10 | Template | Broad ML & AI | Worldwide" at bounding box center [44, 149] width 61 height 13
